Goal: Check status: Check status

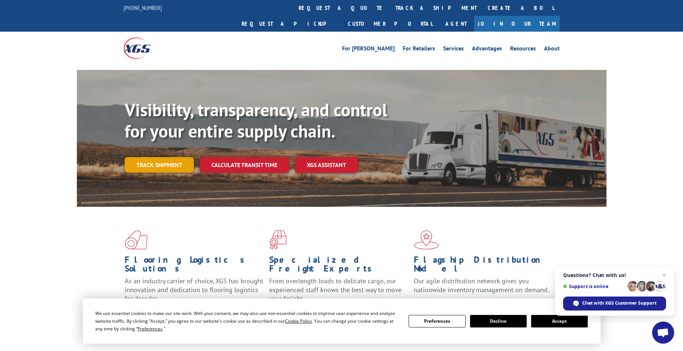
click at [142, 157] on link "Track shipment" at bounding box center [159, 164] width 69 height 15
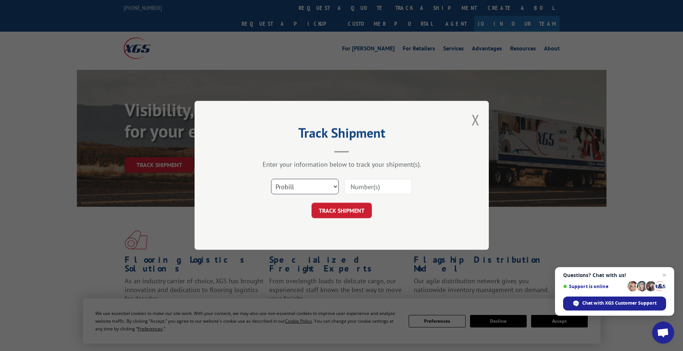
click at [320, 189] on select "Select category... Probill BOL PO" at bounding box center [305, 186] width 68 height 15
paste input "15340340"
type input "15340340"
click at [339, 206] on button "TRACK SHIPMENT" at bounding box center [341, 210] width 60 height 15
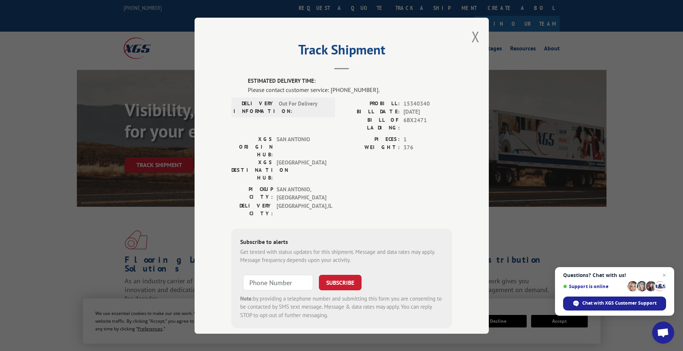
click at [476, 37] on div "Track Shipment ESTIMATED DELIVERY TIME: Please contact customer service: [PHONE…" at bounding box center [341, 176] width 294 height 316
click at [474, 33] on button "Close modal" at bounding box center [475, 36] width 8 height 19
